Goal: Information Seeking & Learning: Check status

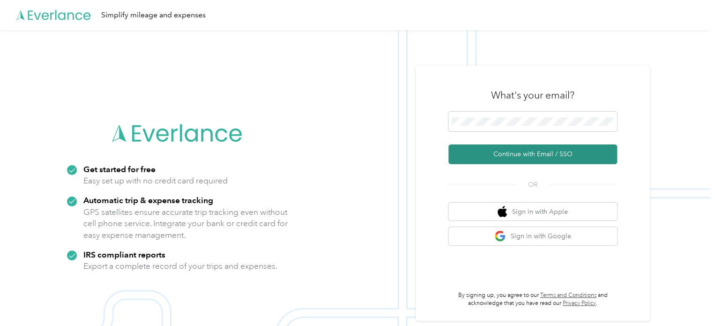
click at [512, 154] on button "Continue with Email / SSO" at bounding box center [532, 154] width 169 height 20
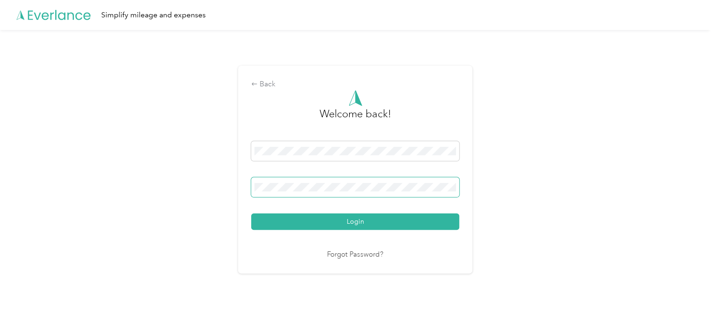
click at [251, 213] on button "Login" at bounding box center [355, 221] width 208 height 16
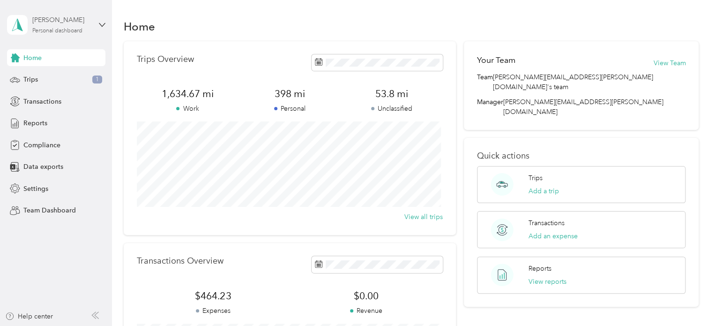
click at [66, 29] on div "Personal dashboard" at bounding box center [57, 31] width 50 height 6
click at [41, 76] on div "Team dashboard" at bounding box center [40, 77] width 50 height 10
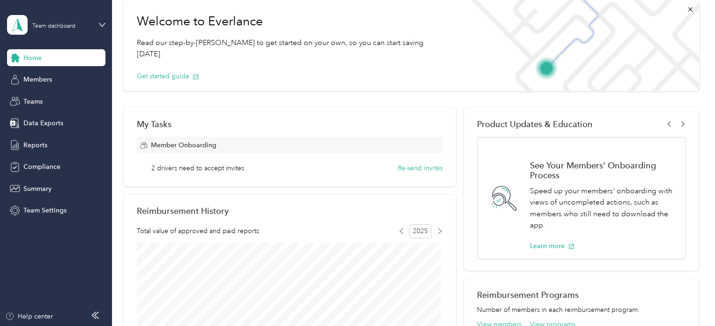
scroll to position [94, 0]
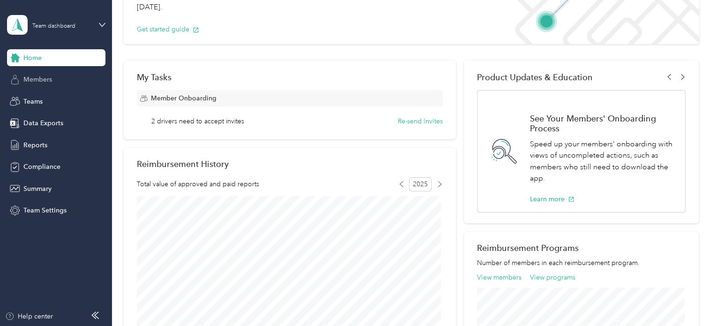
click at [48, 81] on span "Members" at bounding box center [37, 79] width 29 height 10
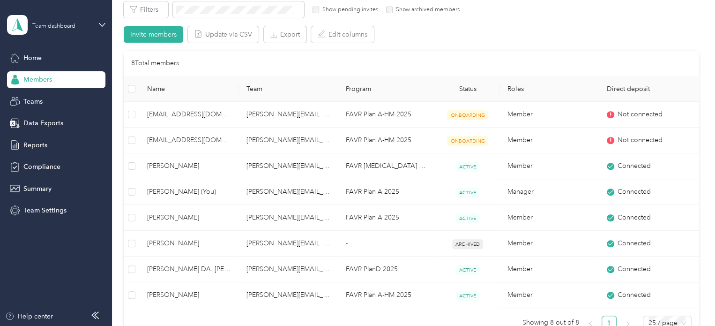
scroll to position [187, 0]
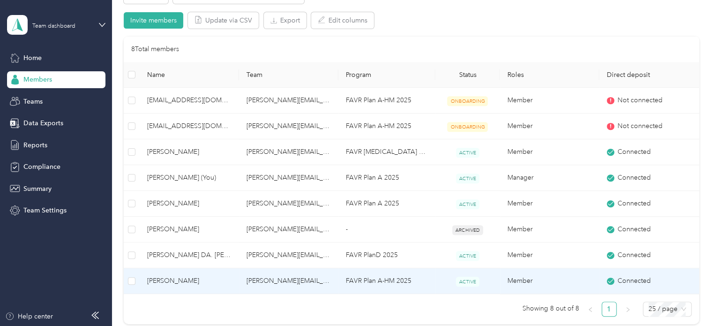
click at [192, 279] on span "[PERSON_NAME]" at bounding box center [189, 280] width 84 height 10
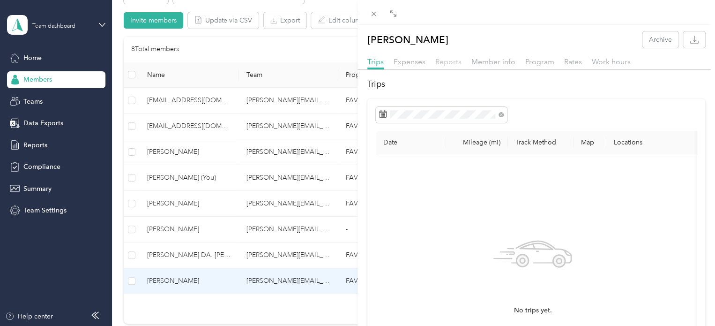
click at [446, 62] on span "Reports" at bounding box center [448, 61] width 26 height 9
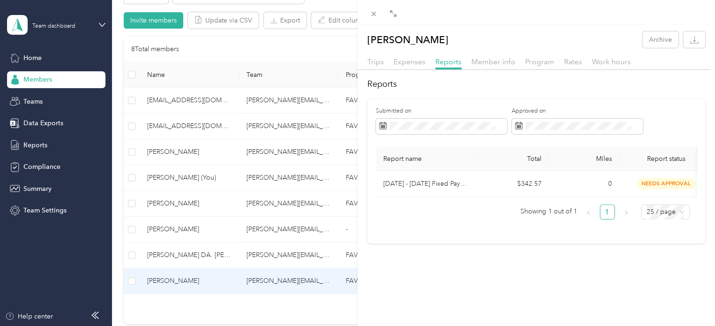
click at [172, 258] on div "[PERSON_NAME] Archive Trips Expenses Reports Member info Program Rates Work hou…" at bounding box center [357, 163] width 715 height 326
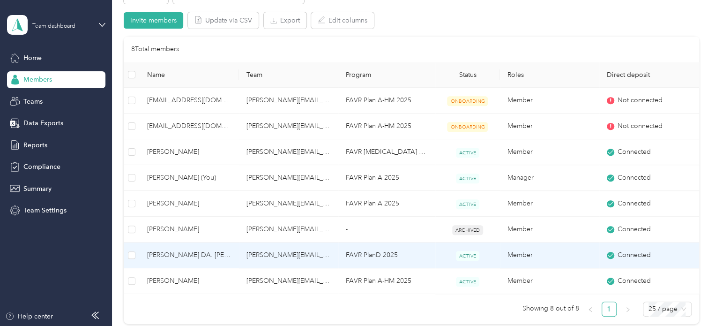
click at [174, 253] on span "[PERSON_NAME] DA. [PERSON_NAME]" at bounding box center [189, 255] width 84 height 10
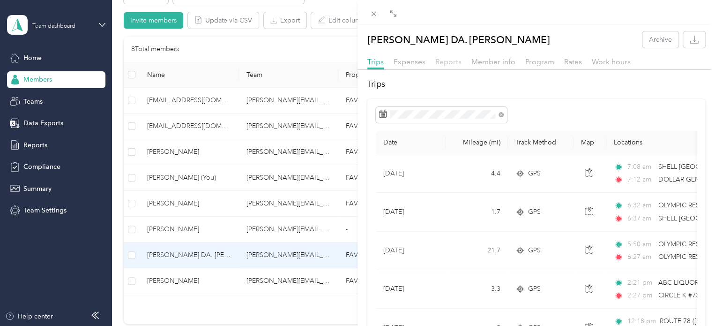
click at [448, 60] on span "Reports" at bounding box center [448, 61] width 26 height 9
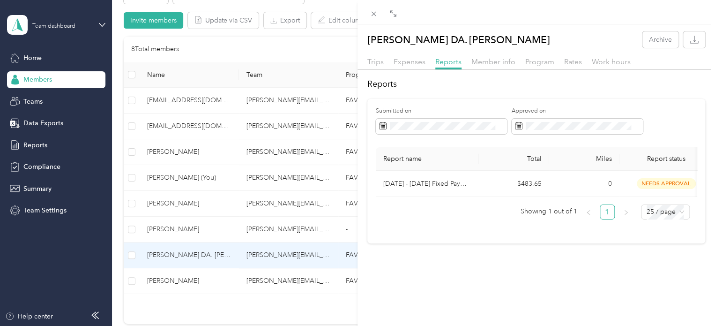
click at [159, 282] on div "[PERSON_NAME] DA. [PERSON_NAME] Archive Trips Expenses Reports Member info Prog…" at bounding box center [357, 163] width 715 height 326
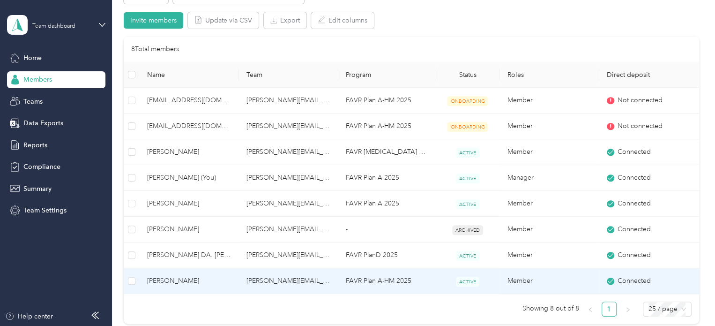
click at [188, 282] on span "[PERSON_NAME]" at bounding box center [189, 280] width 84 height 10
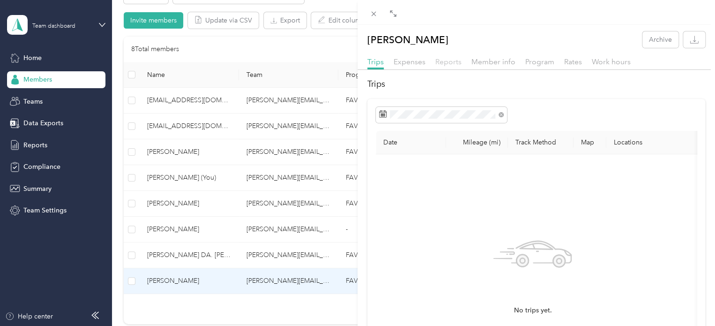
click at [446, 62] on span "Reports" at bounding box center [448, 61] width 26 height 9
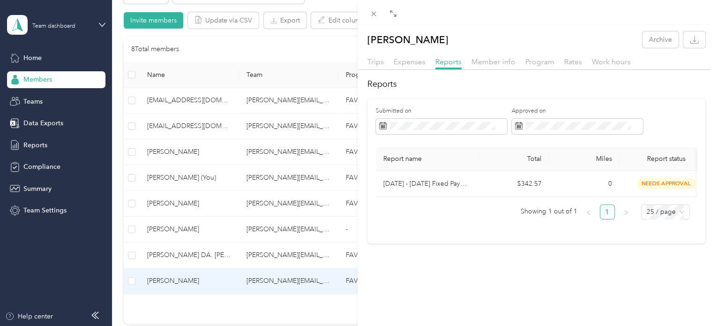
click at [167, 179] on div "[PERSON_NAME] Archive Trips Expenses Reports Member info Program Rates Work hou…" at bounding box center [357, 163] width 715 height 326
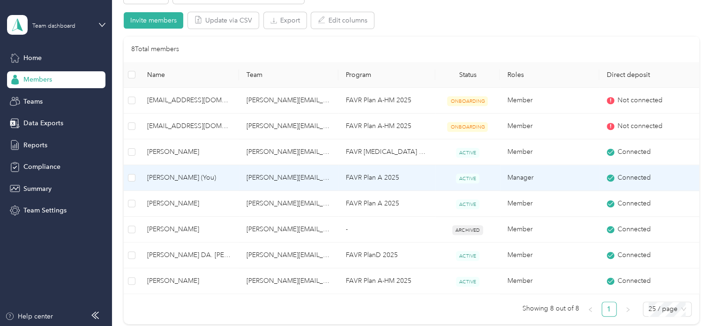
click at [160, 177] on span "[PERSON_NAME] (You)" at bounding box center [189, 177] width 84 height 10
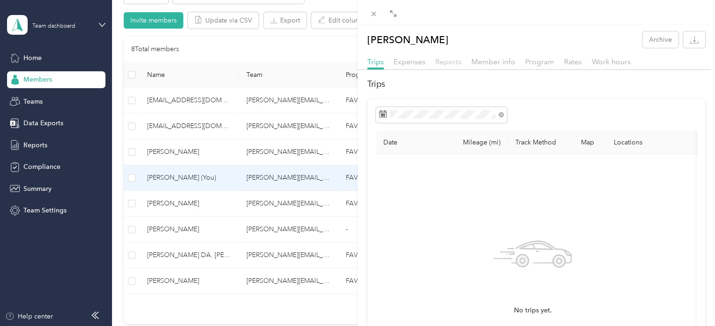
click at [444, 61] on span "Reports" at bounding box center [448, 61] width 26 height 9
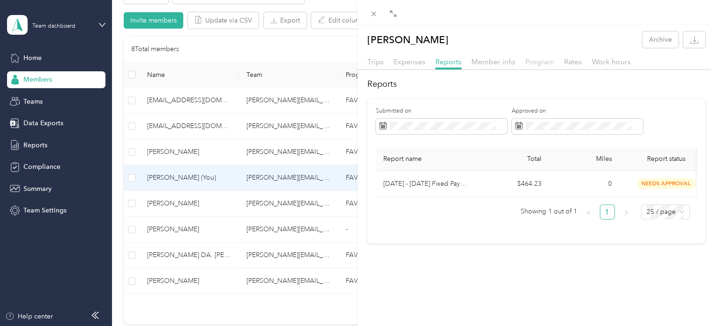
click at [532, 62] on span "Program" at bounding box center [539, 61] width 29 height 9
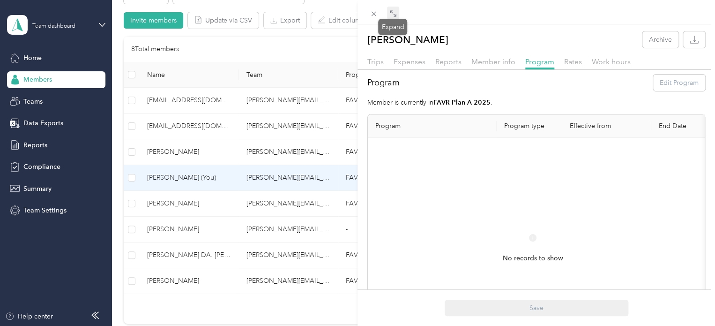
click at [393, 13] on icon at bounding box center [392, 13] width 7 height 7
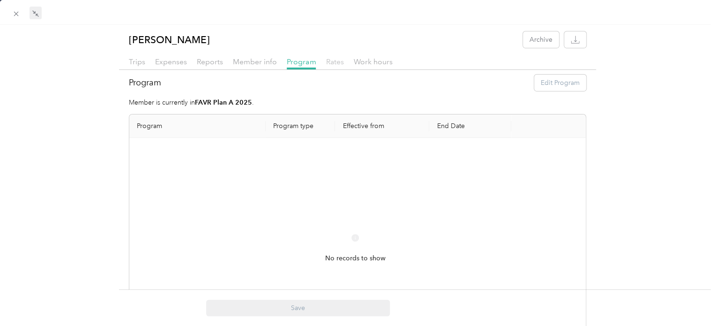
click at [331, 62] on span "Rates" at bounding box center [335, 61] width 18 height 9
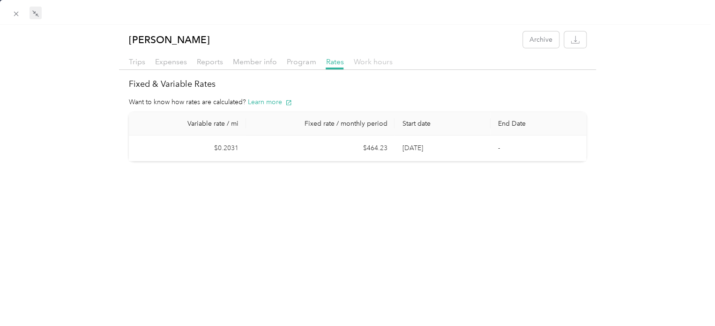
click at [369, 61] on span "Work hours" at bounding box center [372, 61] width 39 height 9
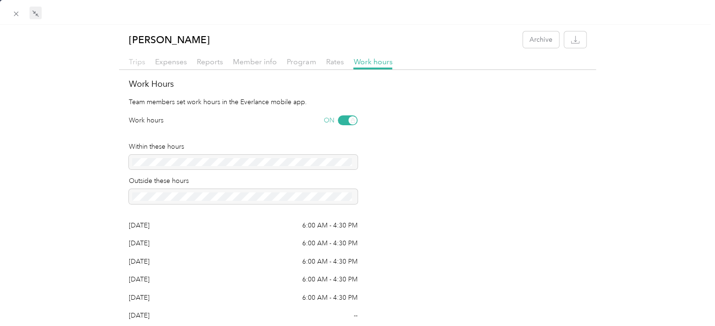
click at [135, 61] on span "Trips" at bounding box center [137, 61] width 16 height 9
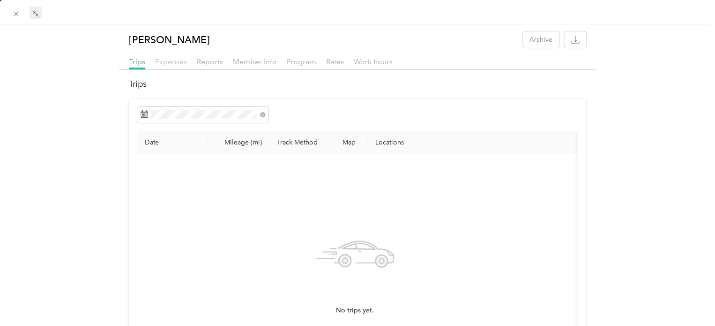
click at [165, 60] on span "Expenses" at bounding box center [171, 61] width 32 height 9
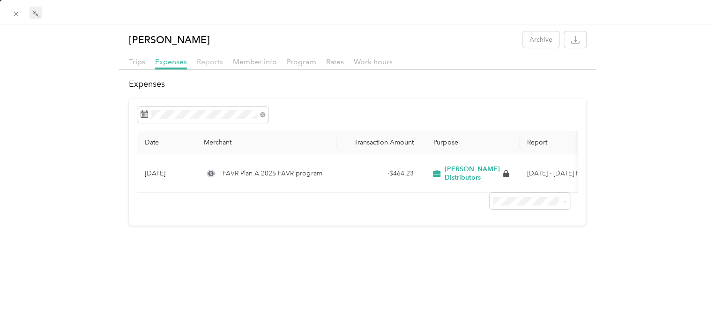
click at [205, 60] on span "Reports" at bounding box center [210, 61] width 26 height 9
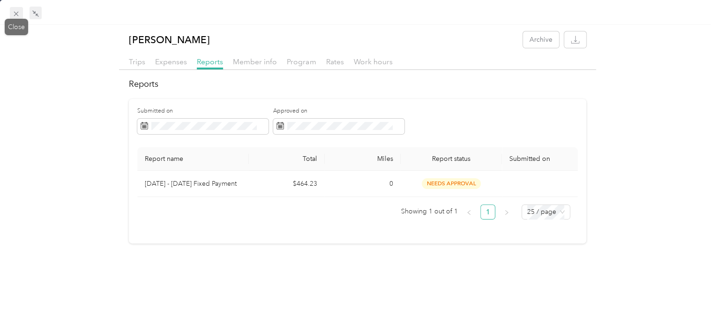
click at [15, 13] on icon at bounding box center [16, 14] width 5 height 5
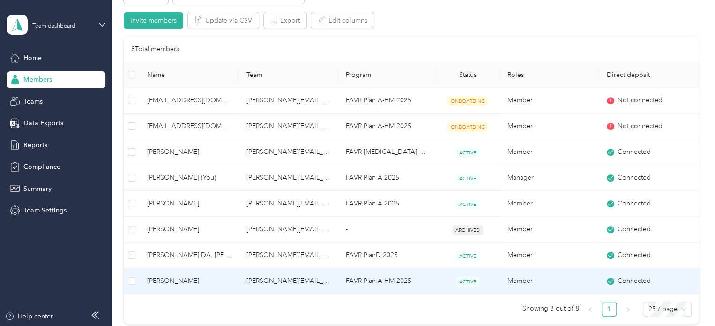
click at [167, 282] on span "[PERSON_NAME]" at bounding box center [189, 280] width 84 height 10
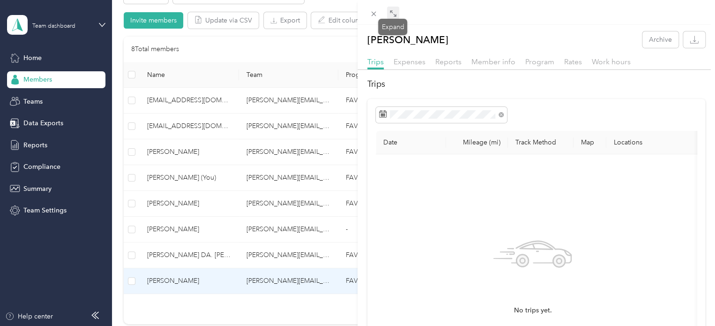
click at [394, 17] on icon at bounding box center [392, 13] width 7 height 7
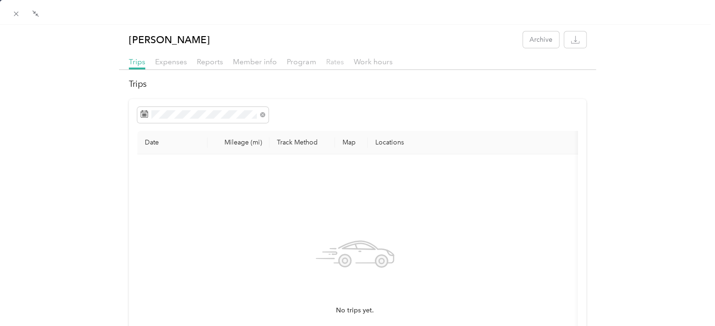
click at [333, 65] on span "Rates" at bounding box center [335, 61] width 18 height 9
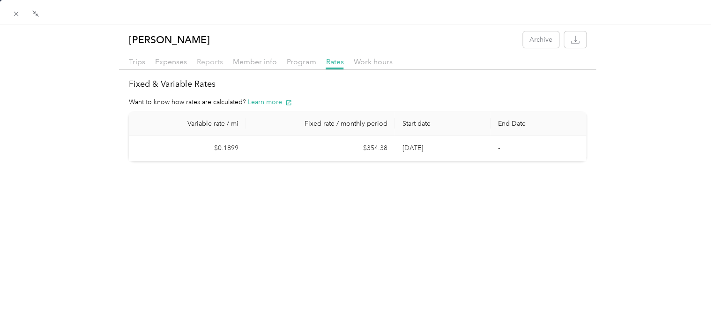
click at [212, 65] on span "Reports" at bounding box center [210, 61] width 26 height 9
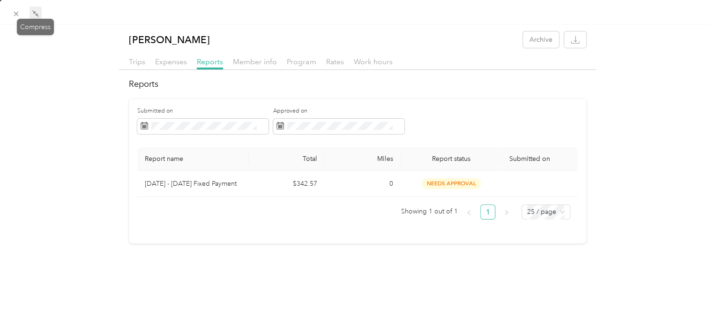
click at [37, 14] on icon at bounding box center [37, 15] width 3 height 3
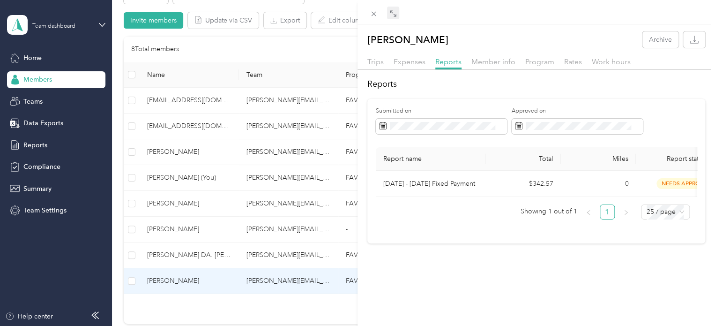
click at [180, 124] on div "[PERSON_NAME] Archive Trips Expenses Reports Member info Program Rates Work hou…" at bounding box center [357, 163] width 715 height 326
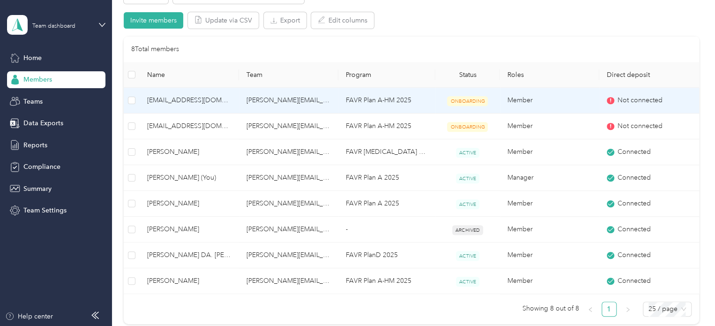
click at [171, 99] on span "[EMAIL_ADDRESS][DOMAIN_NAME]" at bounding box center [189, 100] width 84 height 10
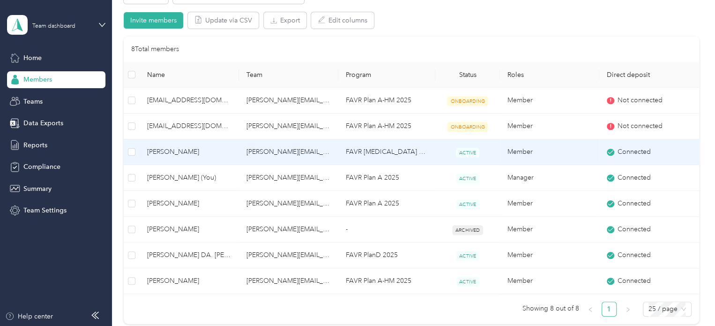
click at [161, 152] on span "[PERSON_NAME]" at bounding box center [189, 152] width 84 height 10
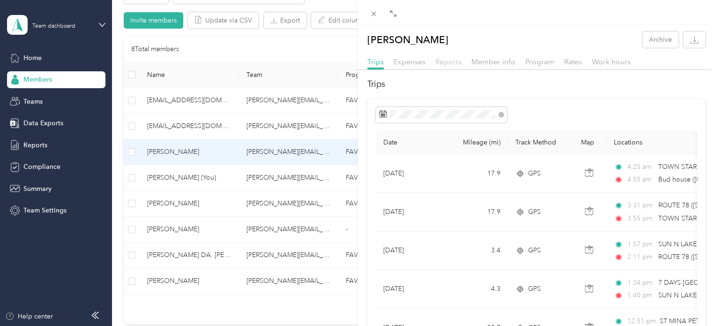
click at [445, 59] on span "Reports" at bounding box center [448, 61] width 26 height 9
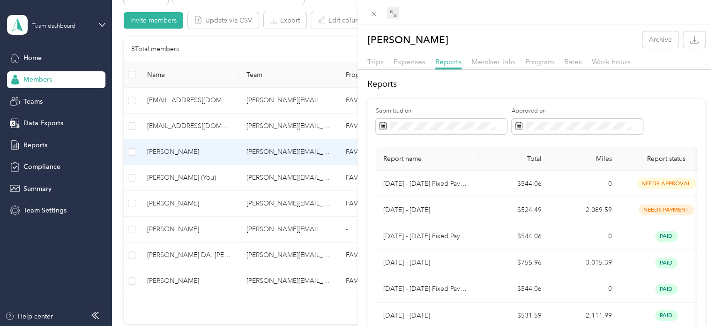
click at [392, 18] on span at bounding box center [393, 13] width 12 height 13
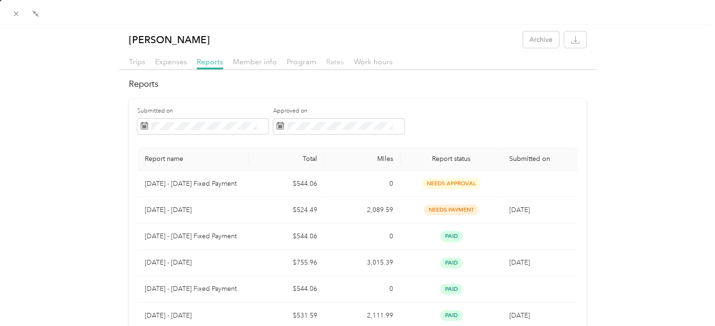
click at [331, 61] on span "Rates" at bounding box center [335, 61] width 18 height 9
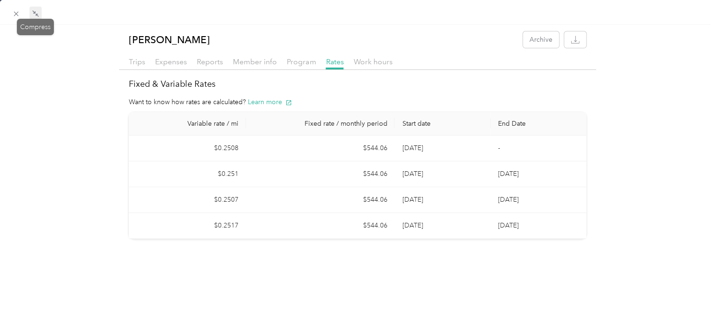
click at [37, 15] on icon at bounding box center [37, 15] width 3 height 3
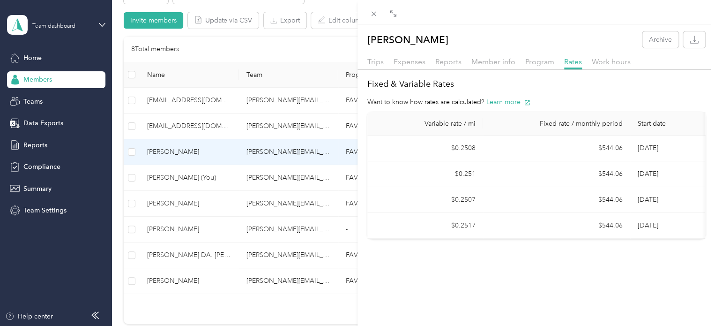
click at [163, 277] on div "[PERSON_NAME] Archive Trips Expenses Reports Member info Program Rates Work hou…" at bounding box center [357, 163] width 715 height 326
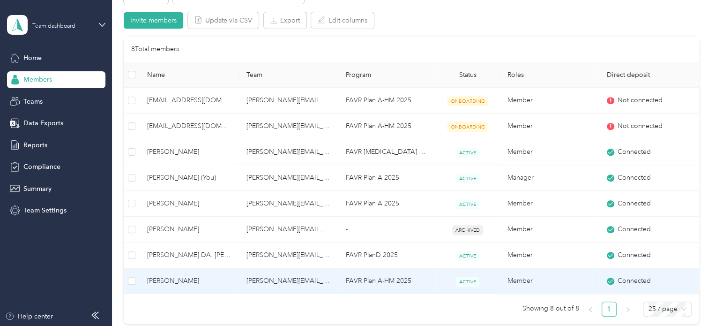
click at [163, 277] on span "[PERSON_NAME]" at bounding box center [189, 280] width 84 height 10
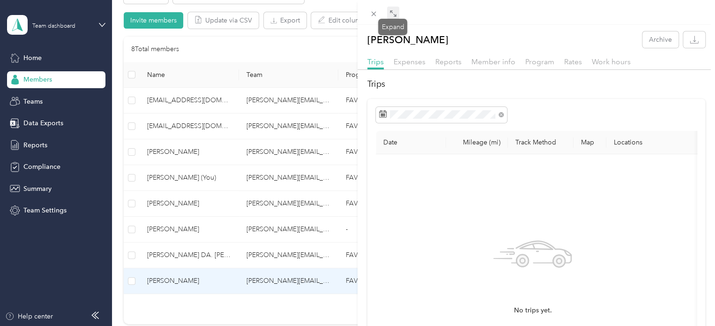
click at [394, 14] on icon at bounding box center [392, 13] width 7 height 7
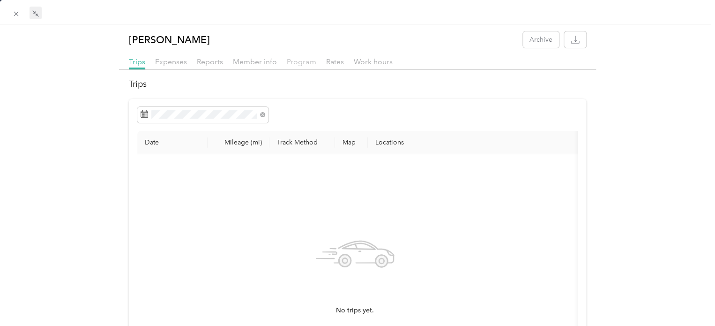
click at [301, 66] on span "Program" at bounding box center [301, 61] width 29 height 9
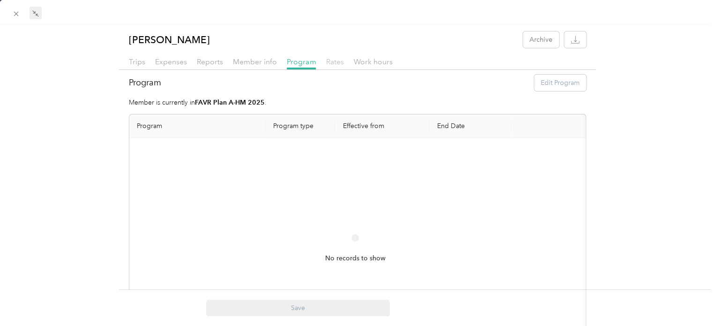
click at [334, 60] on span "Rates" at bounding box center [335, 61] width 18 height 9
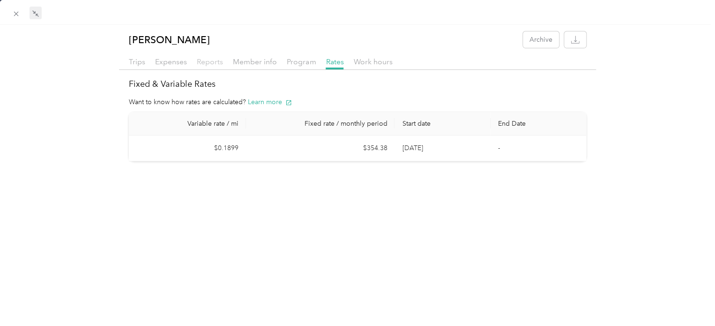
click at [204, 62] on span "Reports" at bounding box center [210, 61] width 26 height 9
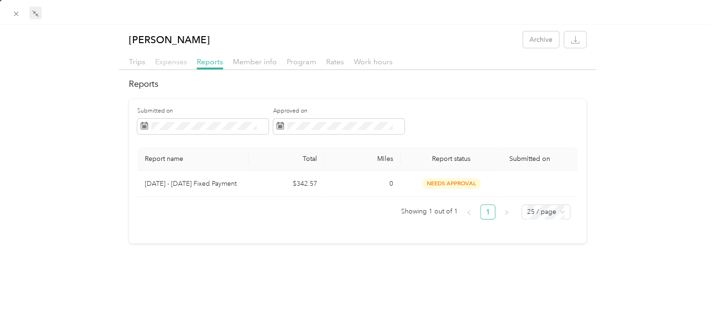
click at [171, 63] on span "Expenses" at bounding box center [171, 61] width 32 height 9
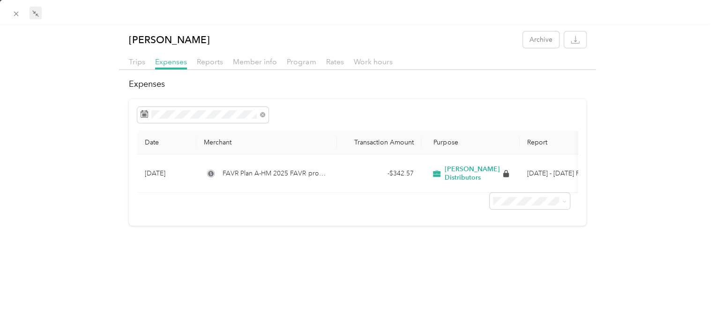
click at [37, 16] on icon at bounding box center [37, 15] width 3 height 3
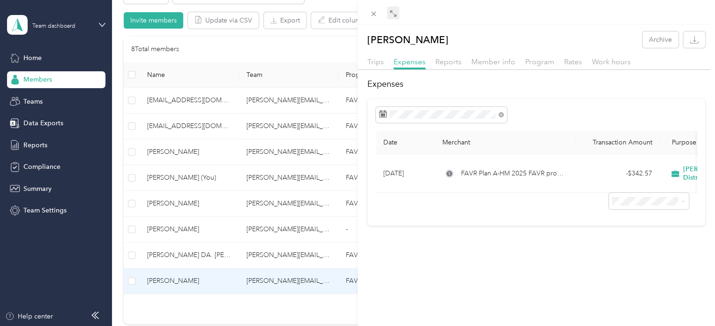
click at [172, 253] on div "[PERSON_NAME] Archive Trips Expenses Reports Member info Program Rates Work hou…" at bounding box center [357, 163] width 715 height 326
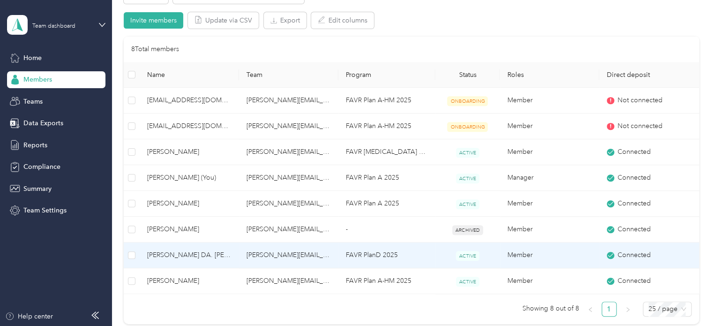
click at [172, 253] on span "[PERSON_NAME] DA. [PERSON_NAME]" at bounding box center [189, 255] width 84 height 10
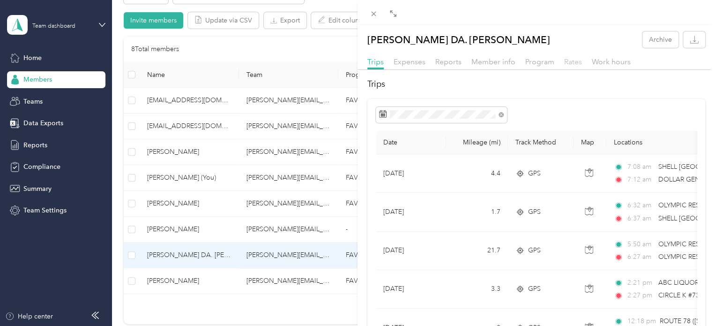
click at [573, 61] on span "Rates" at bounding box center [573, 61] width 18 height 9
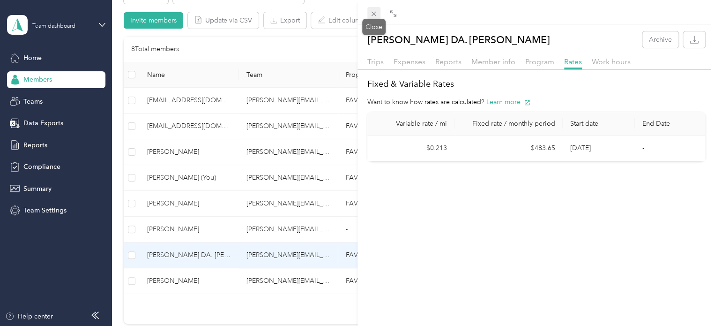
click at [372, 16] on icon at bounding box center [374, 14] width 8 height 8
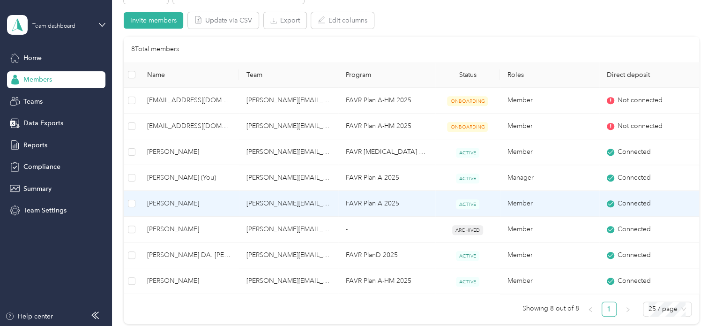
click at [173, 203] on span "[PERSON_NAME]" at bounding box center [189, 203] width 84 height 10
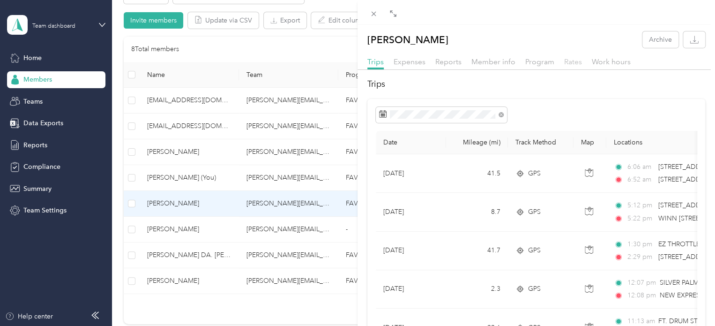
click at [572, 61] on span "Rates" at bounding box center [573, 61] width 18 height 9
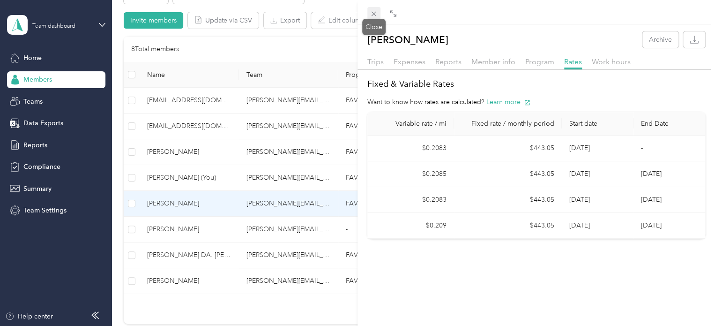
click at [375, 8] on span at bounding box center [373, 13] width 13 height 13
